Goal: Task Accomplishment & Management: Manage account settings

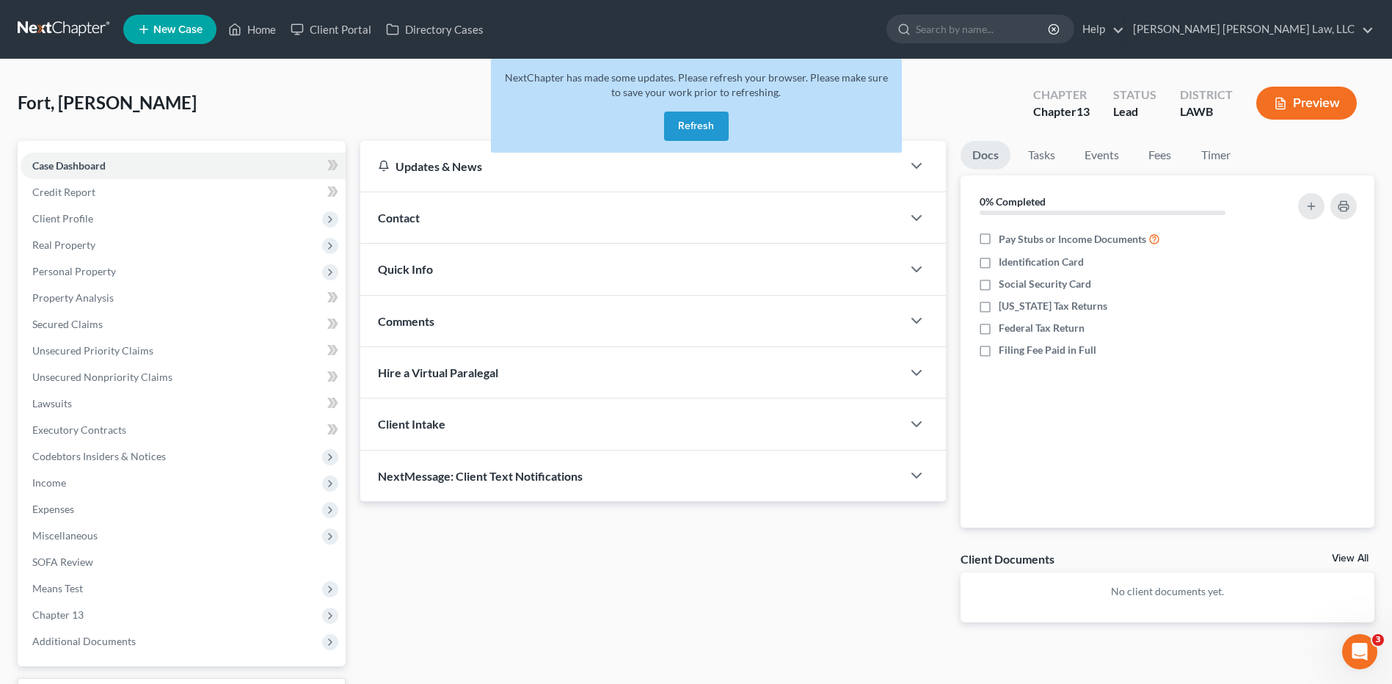
click at [695, 125] on button "Refresh" at bounding box center [696, 126] width 65 height 29
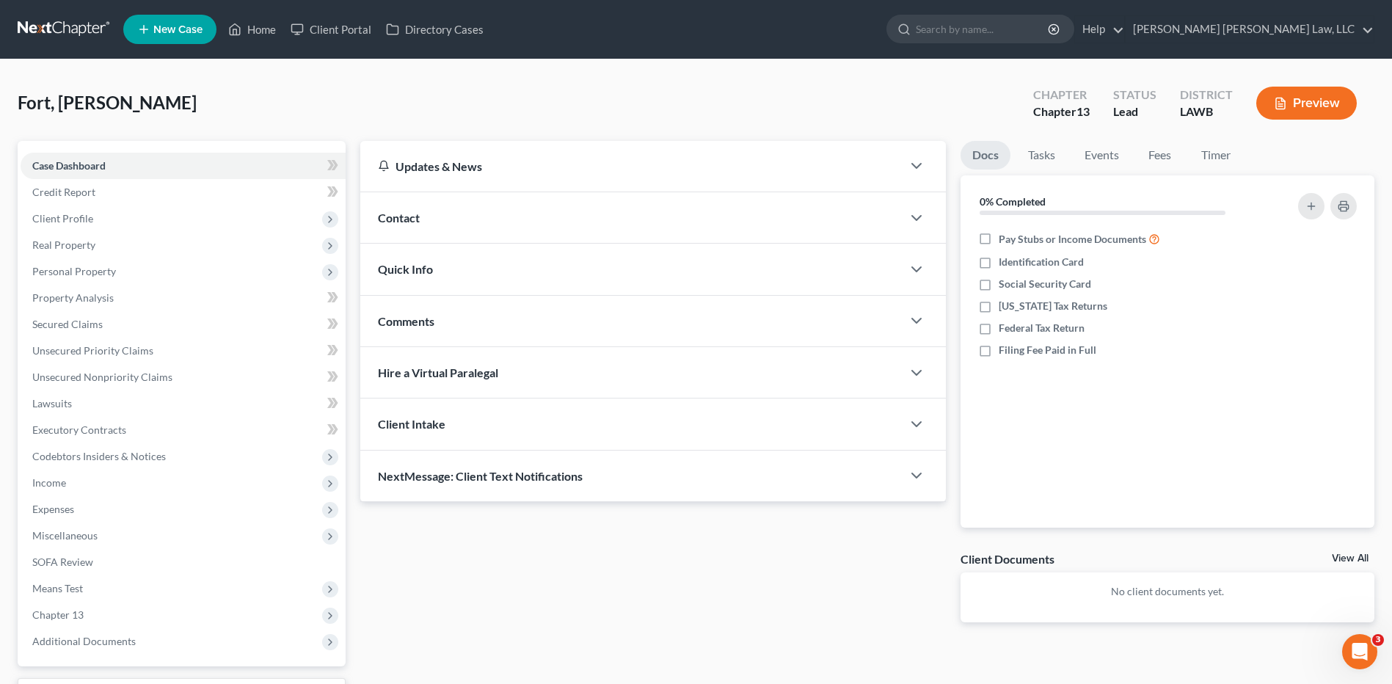
click at [65, 26] on link at bounding box center [65, 29] width 94 height 26
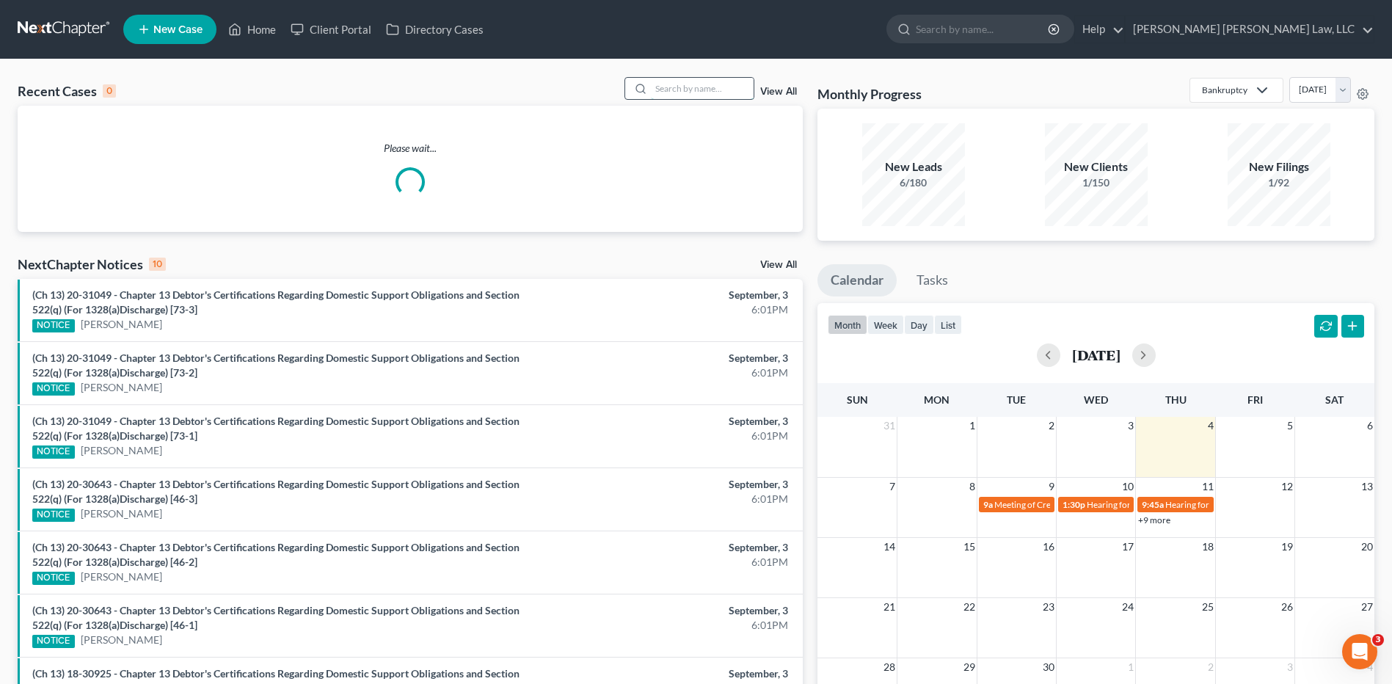
click at [665, 89] on input "search" at bounding box center [702, 88] width 103 height 21
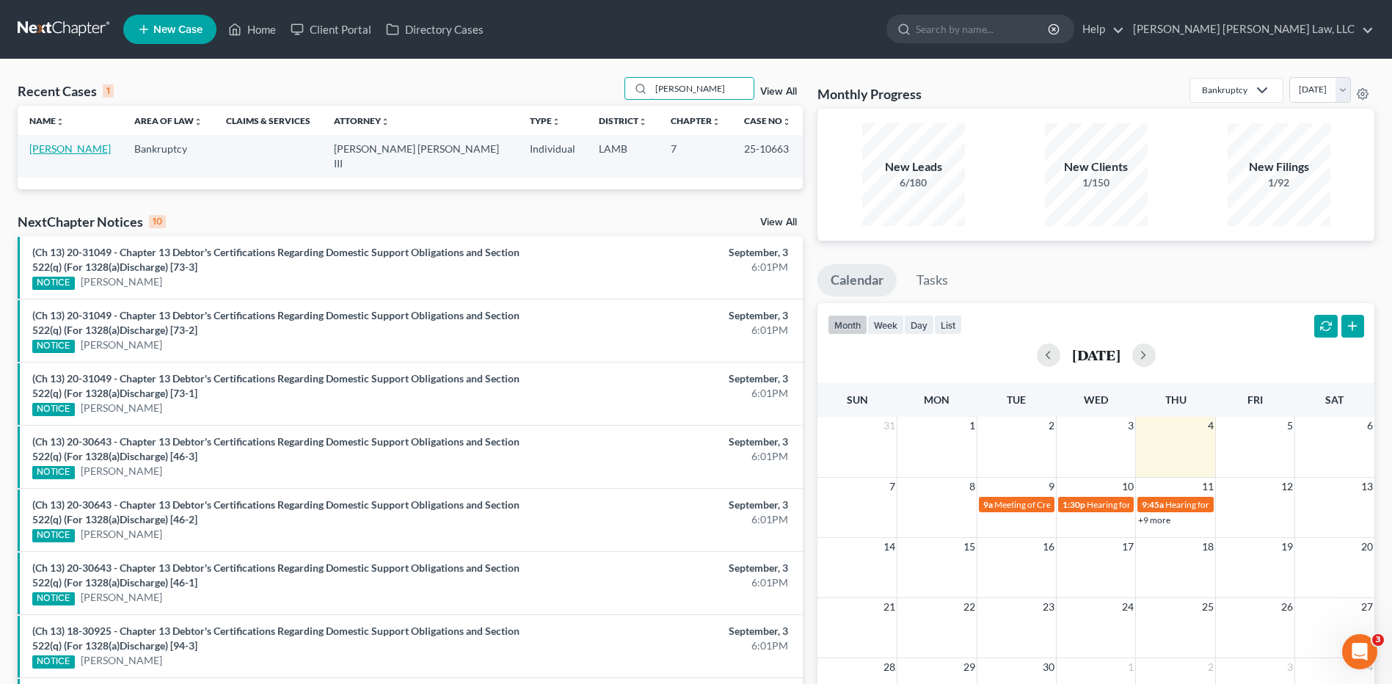
type input "sherrod"
click at [58, 152] on link "[PERSON_NAME]" at bounding box center [69, 148] width 81 height 12
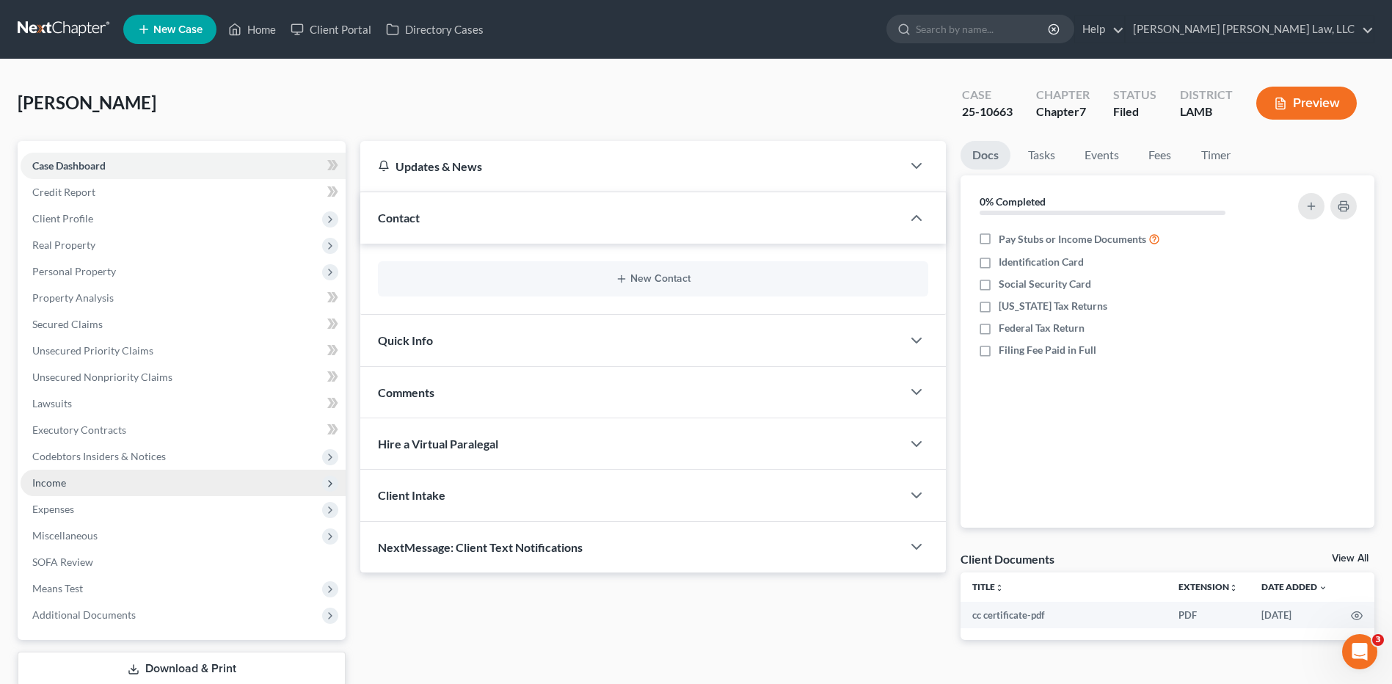
click at [68, 481] on span "Income" at bounding box center [183, 482] width 325 height 26
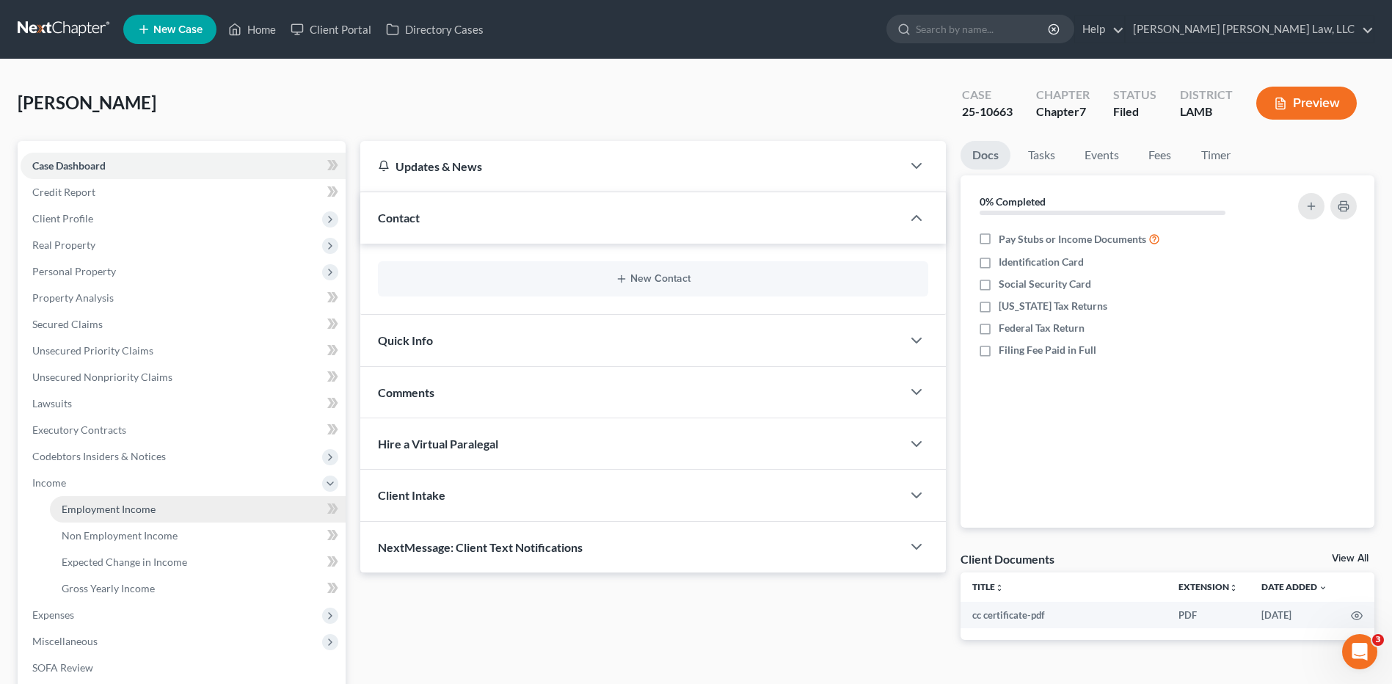
click at [99, 508] on span "Employment Income" at bounding box center [109, 508] width 94 height 12
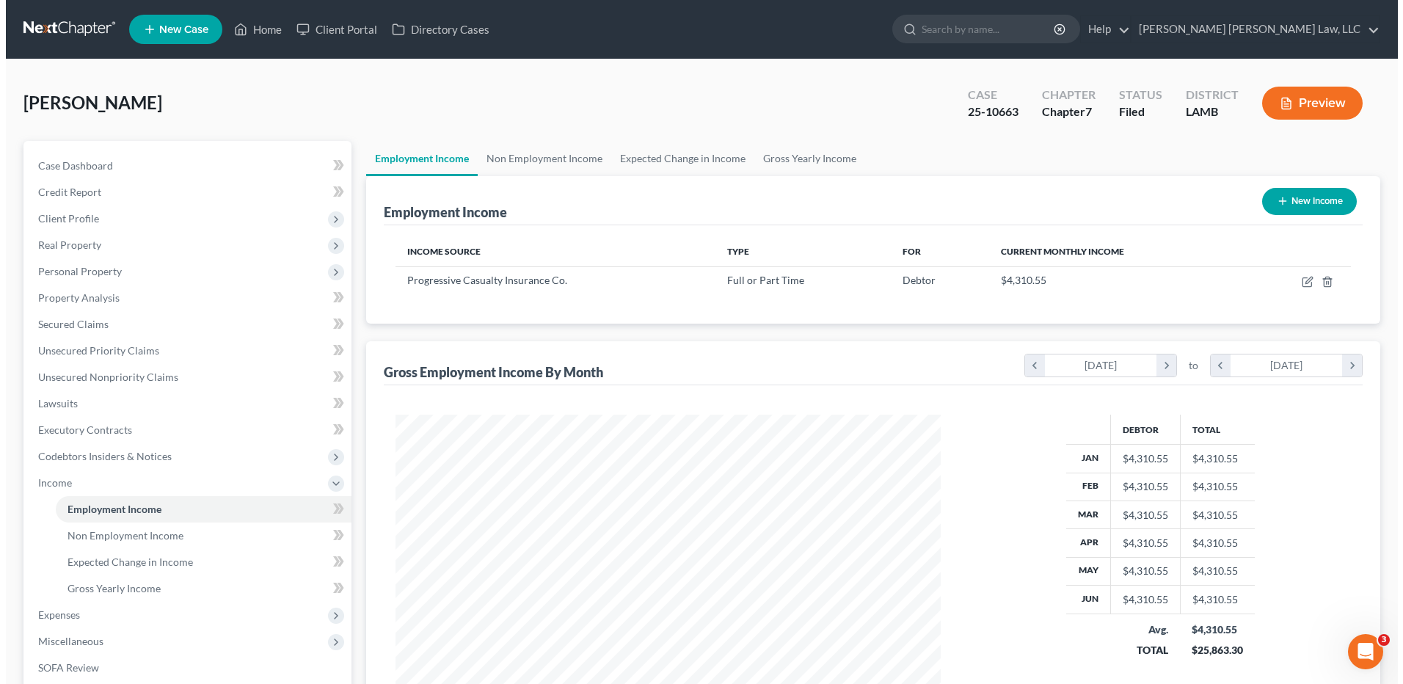
scroll to position [272, 574]
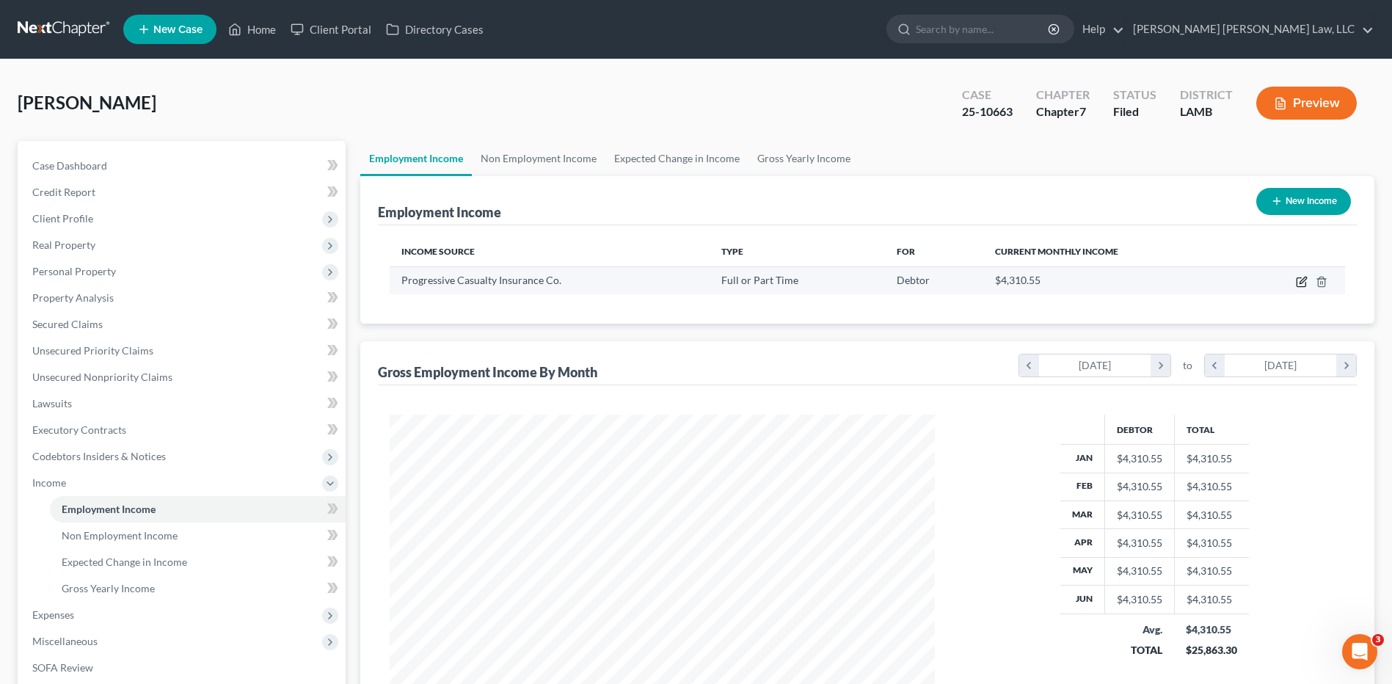
click at [1304, 282] on icon "button" at bounding box center [1301, 282] width 12 height 12
select select "0"
select select "36"
select select "0"
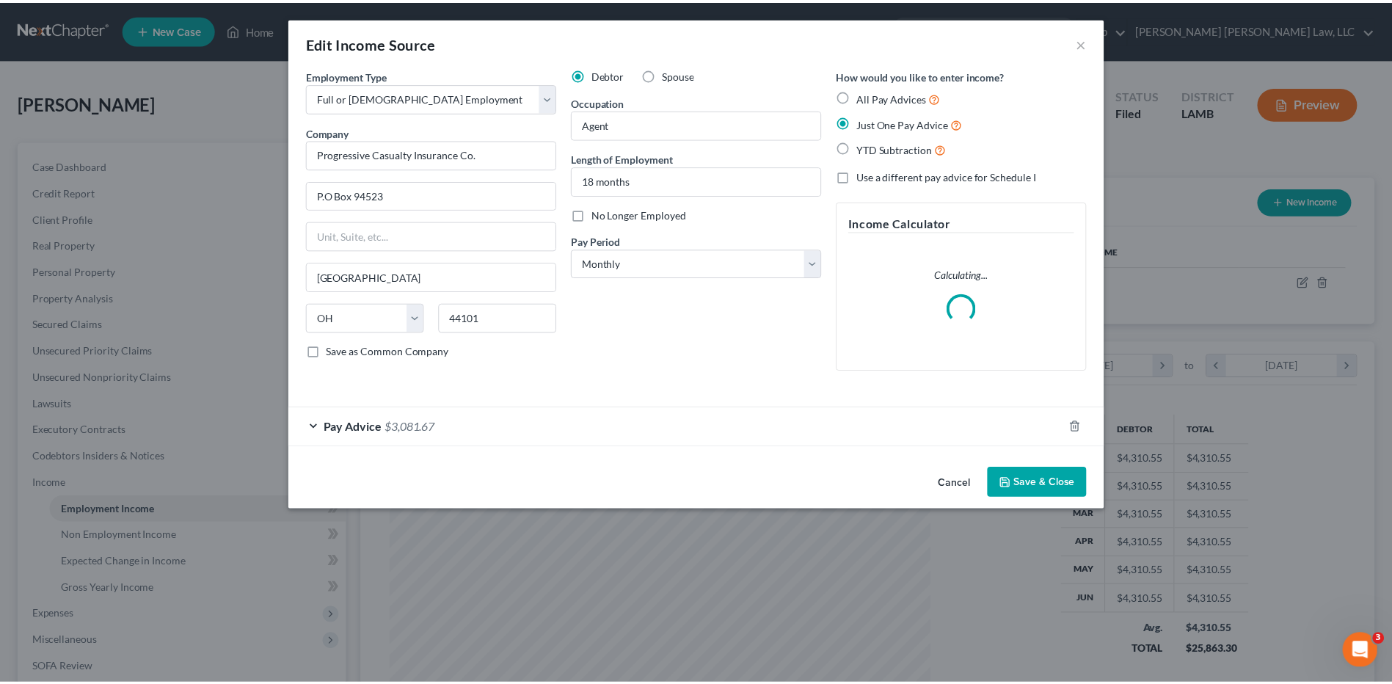
scroll to position [274, 580]
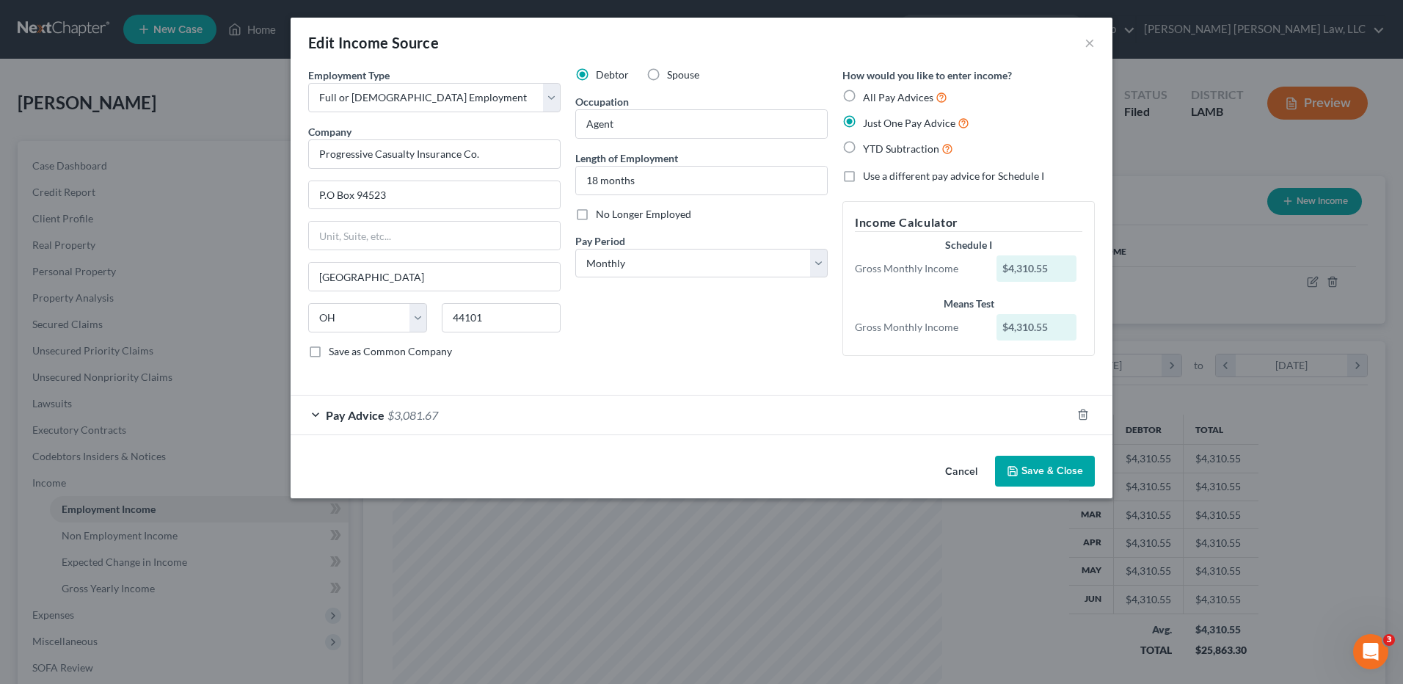
click at [487, 423] on div "Pay Advice $3,081.67" at bounding box center [680, 414] width 781 height 39
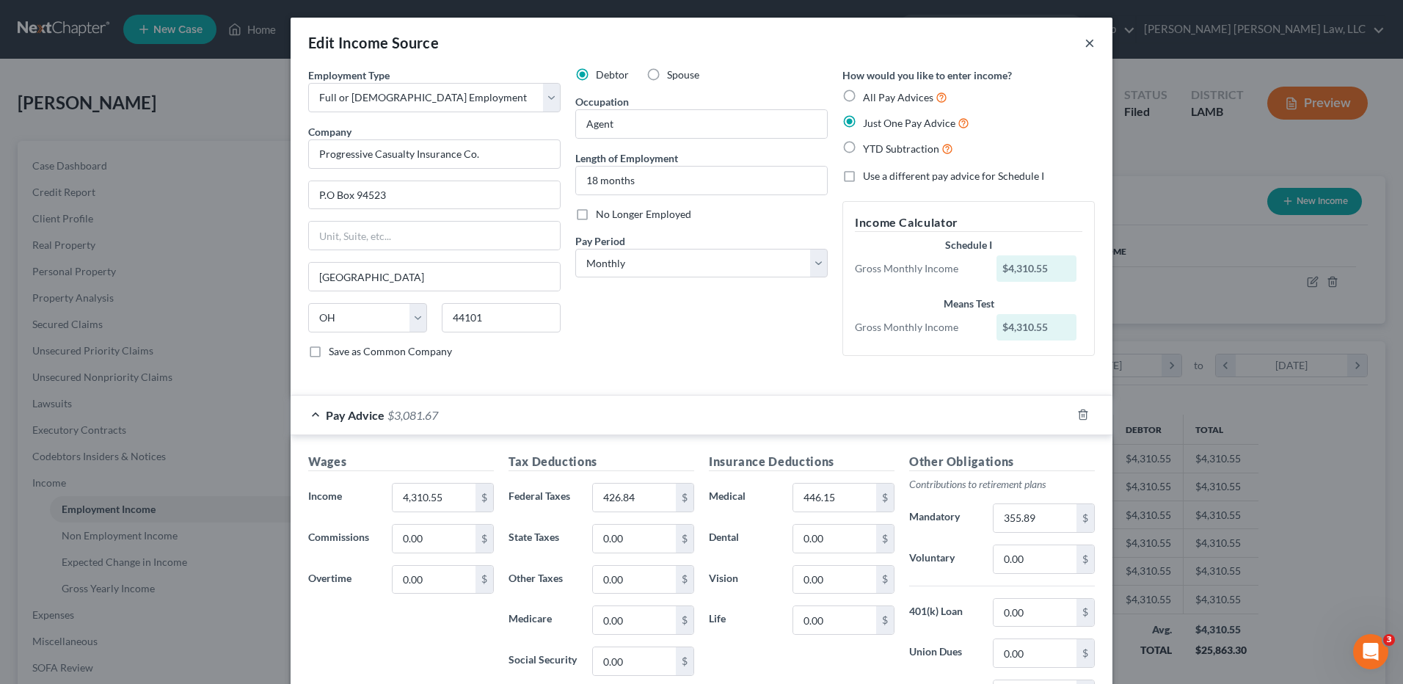
click at [1086, 43] on button "×" at bounding box center [1089, 43] width 10 height 18
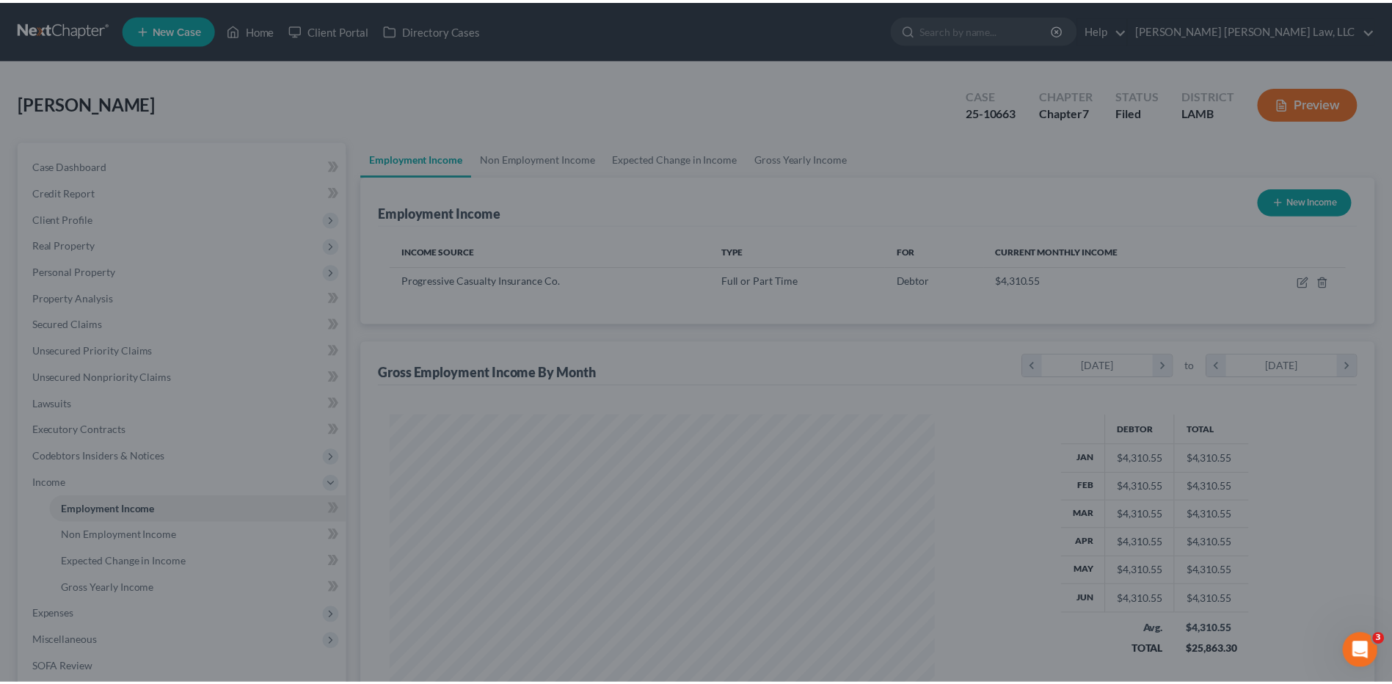
scroll to position [733296, 732994]
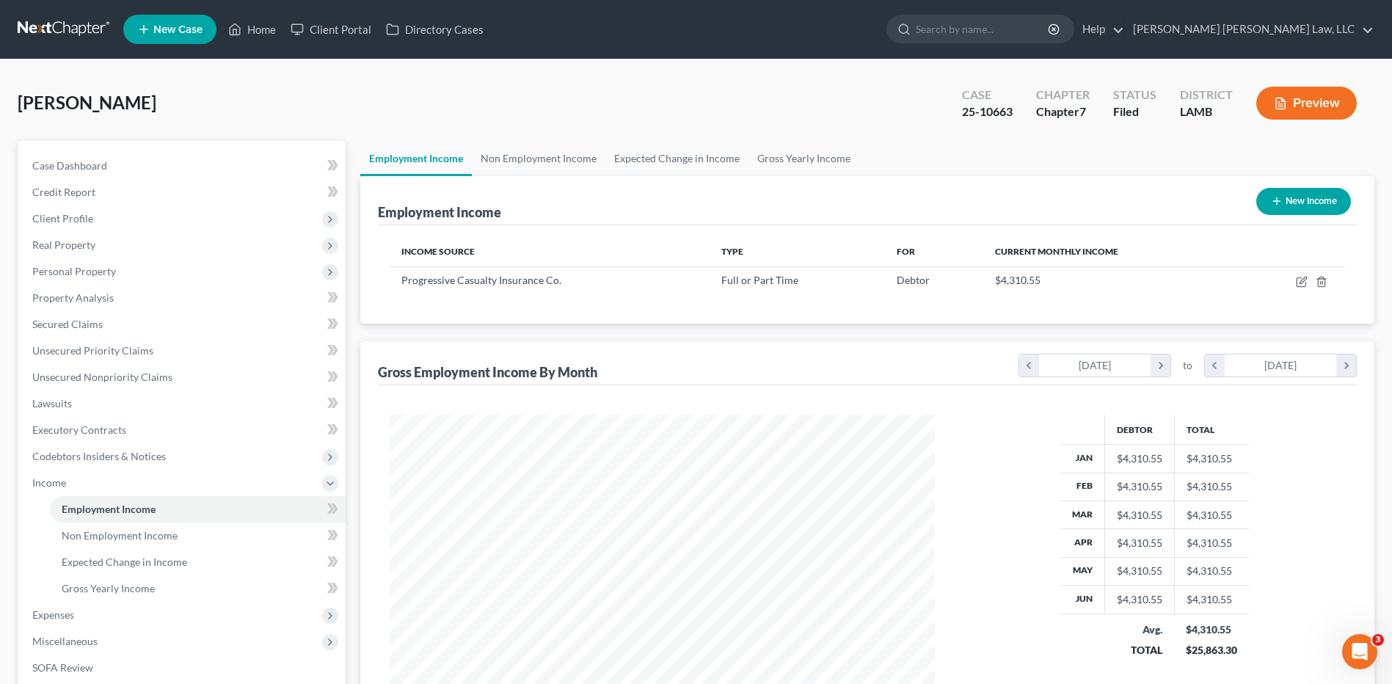
drag, startPoint x: 62, startPoint y: 33, endPoint x: 140, endPoint y: 95, distance: 100.2
click at [62, 33] on link at bounding box center [65, 29] width 94 height 26
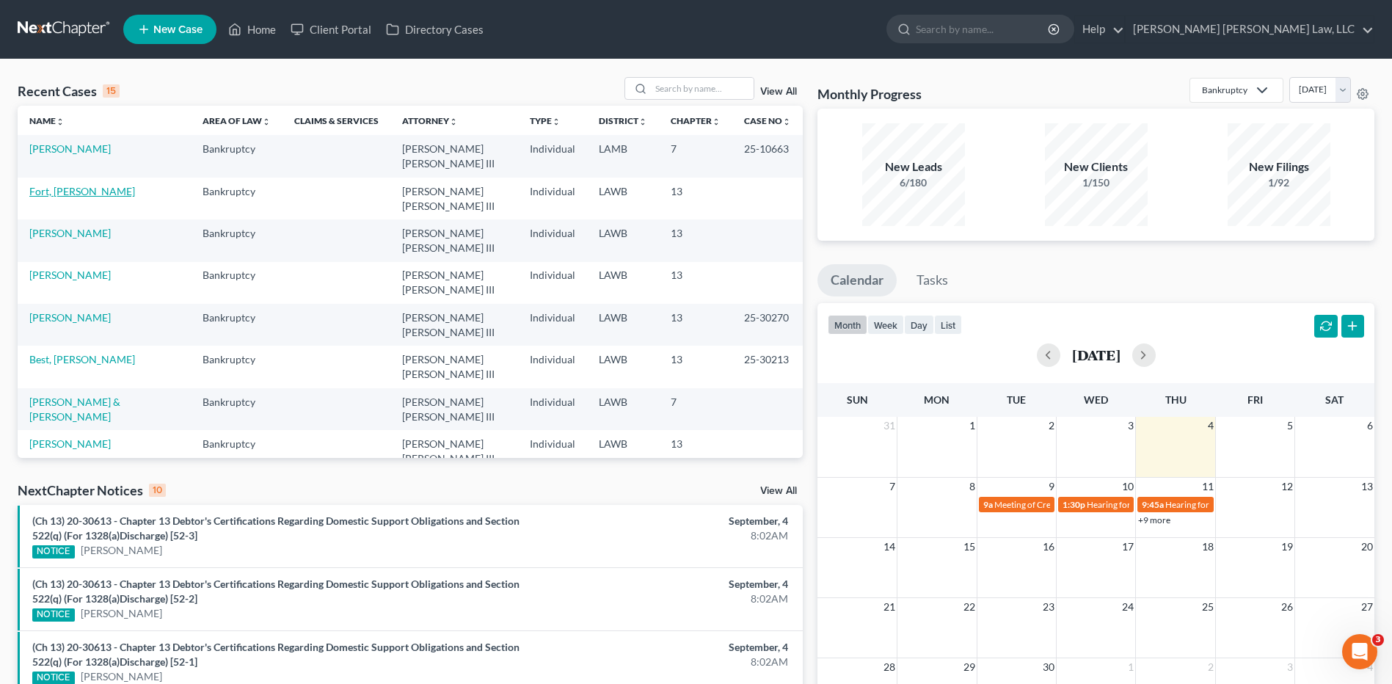
click at [43, 185] on link "Fort, [PERSON_NAME]" at bounding box center [82, 191] width 106 height 12
